Goal: Navigation & Orientation: Find specific page/section

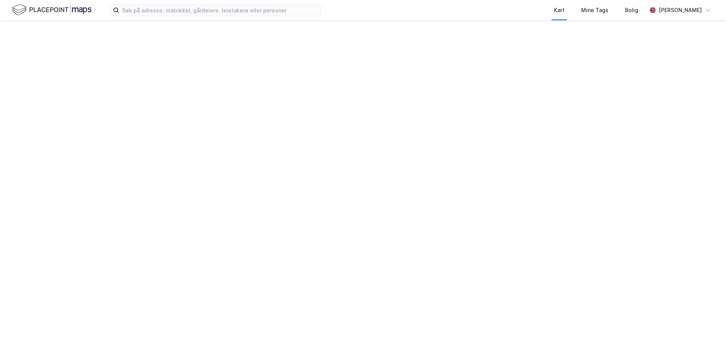
click at [166, 56] on div "Kart Mine Tags Bolig [PERSON_NAME]" at bounding box center [363, 178] width 726 height 357
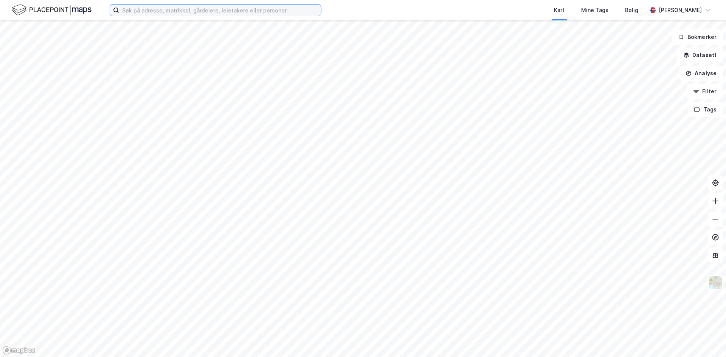
click at [175, 9] on input at bounding box center [220, 10] width 202 height 11
paste input "[PERSON_NAME][STREET_ADDRESS]"
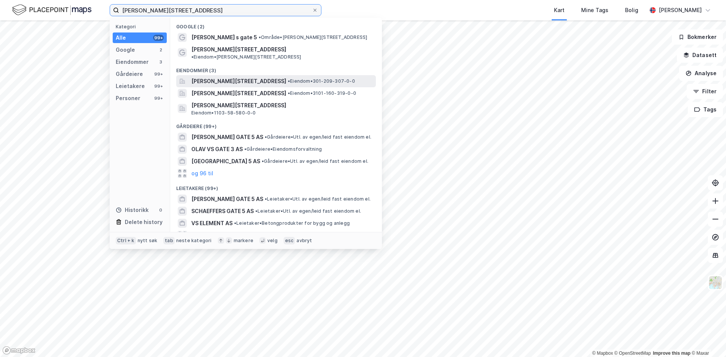
type input "[PERSON_NAME][STREET_ADDRESS]"
click at [218, 77] on span "[PERSON_NAME][STREET_ADDRESS]" at bounding box center [238, 81] width 95 height 9
